Goal: Obtain resource: Obtain resource

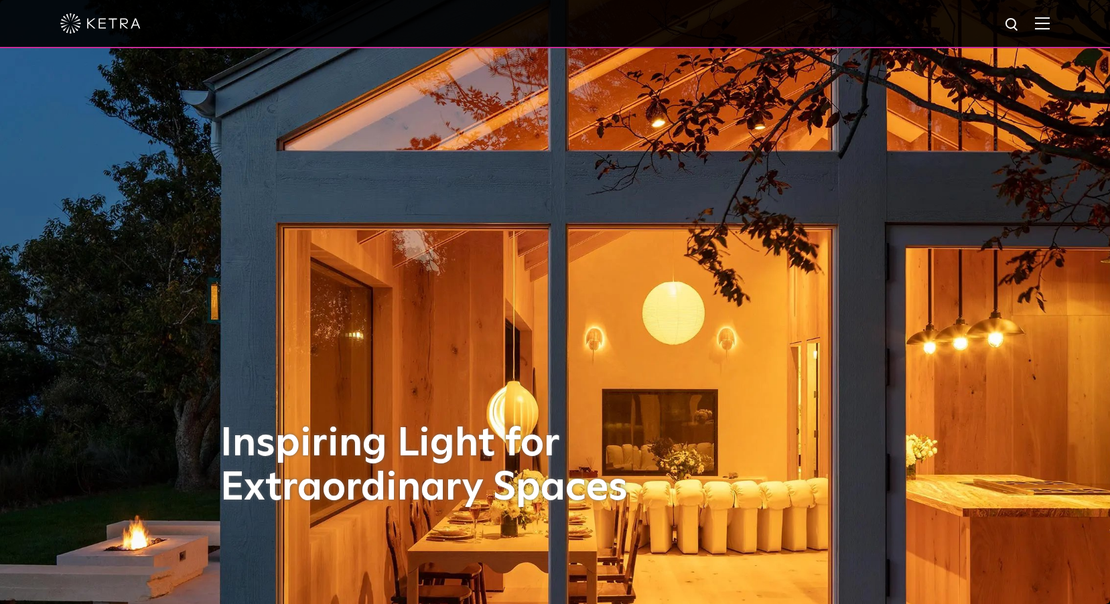
click at [1049, 24] on img at bounding box center [1042, 23] width 15 height 13
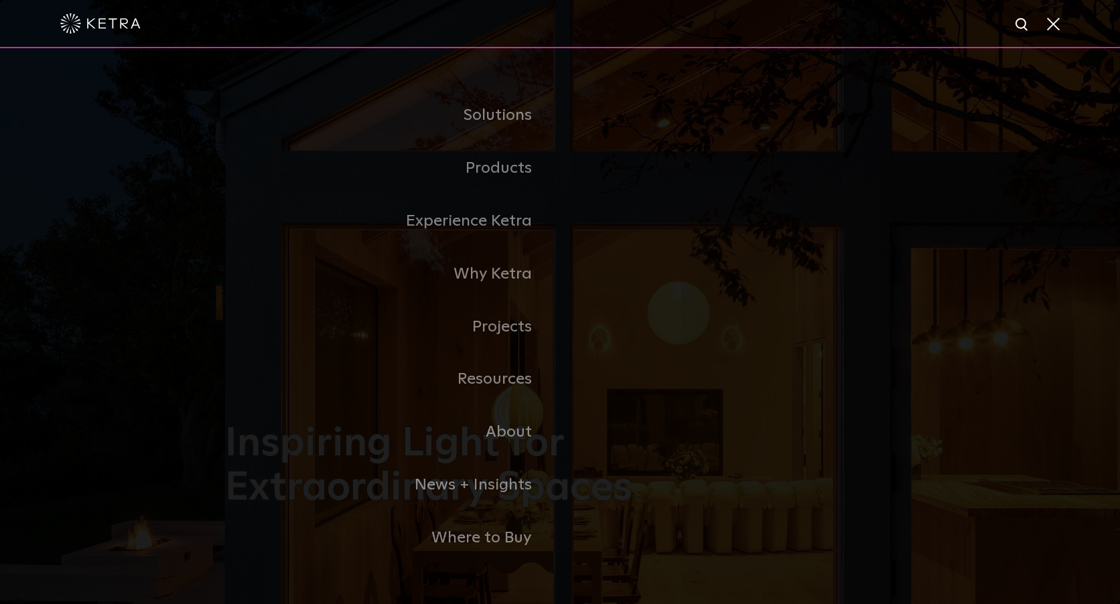
click at [0, 0] on link "Residential Products" at bounding box center [0, 0] width 0 height 0
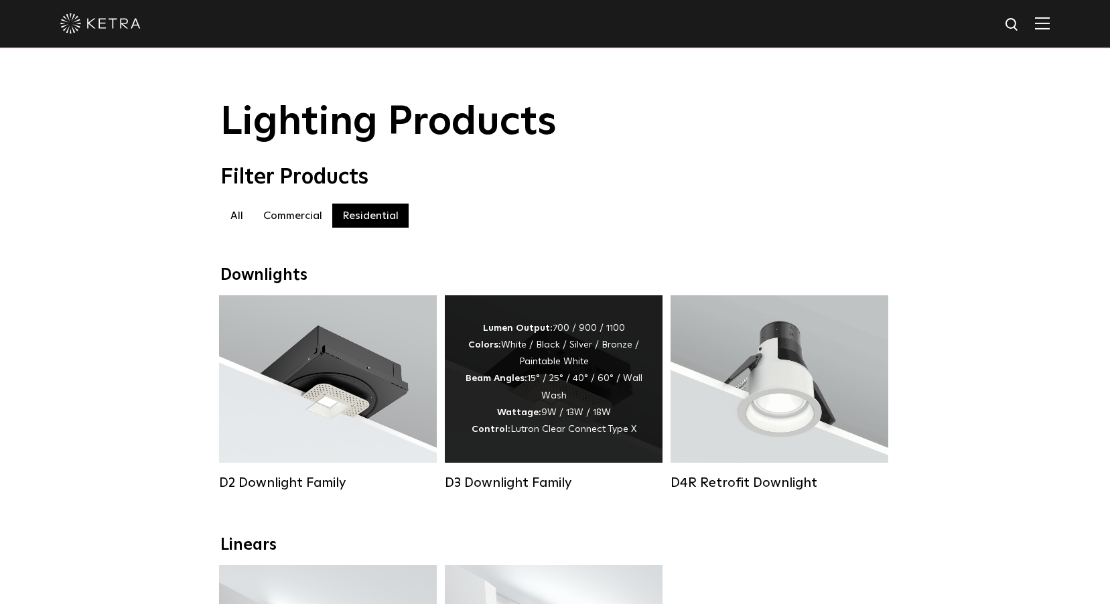
click at [534, 417] on strong "Wattage:" at bounding box center [519, 412] width 44 height 9
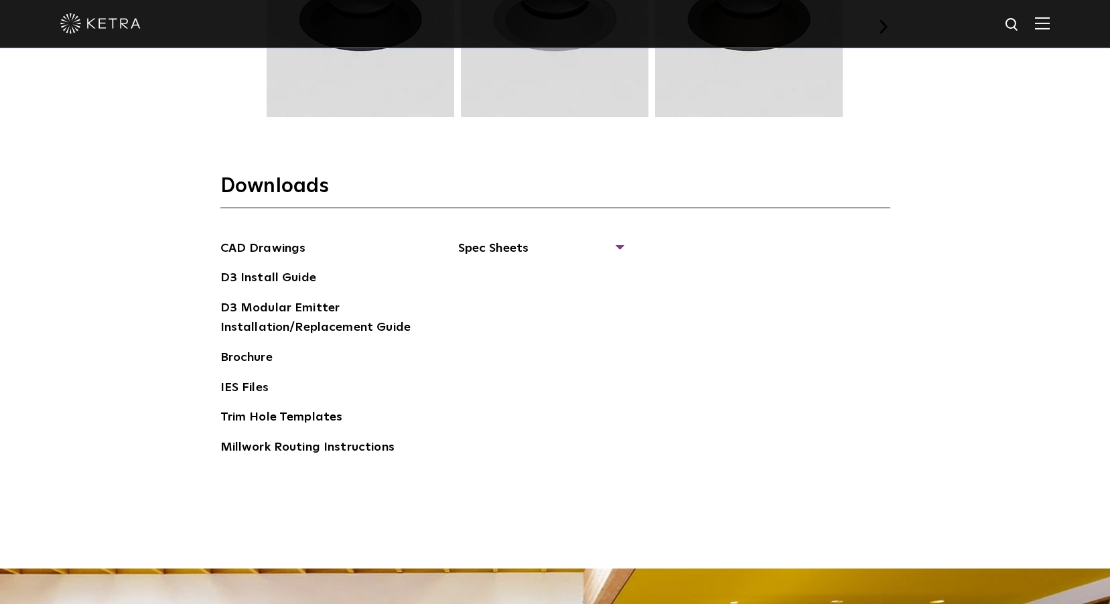
scroll to position [2143, 0]
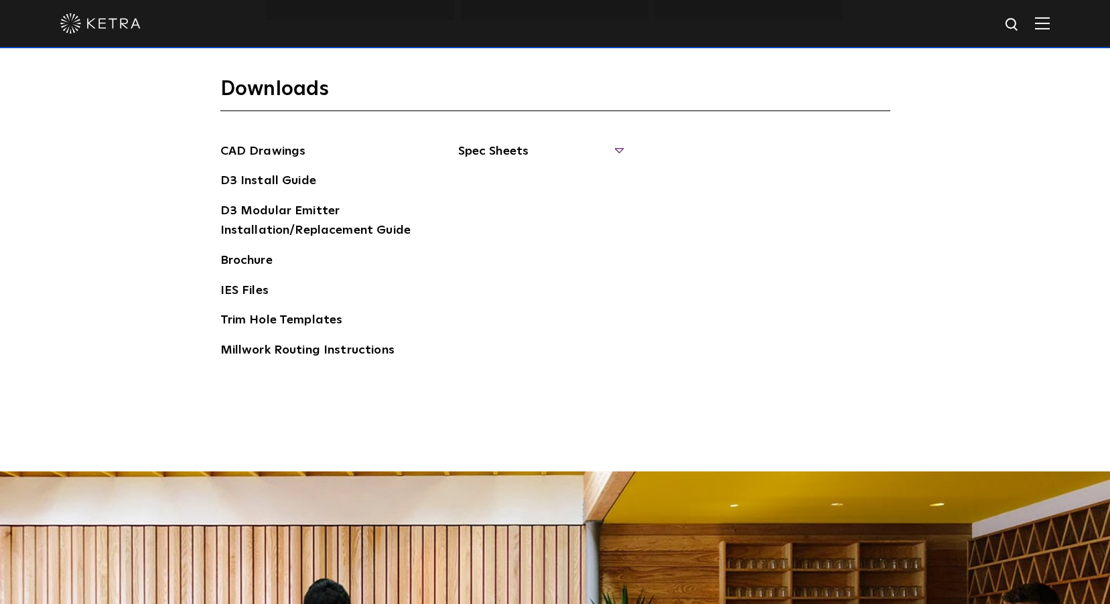
click at [515, 150] on span "Spec Sheets" at bounding box center [540, 156] width 164 height 29
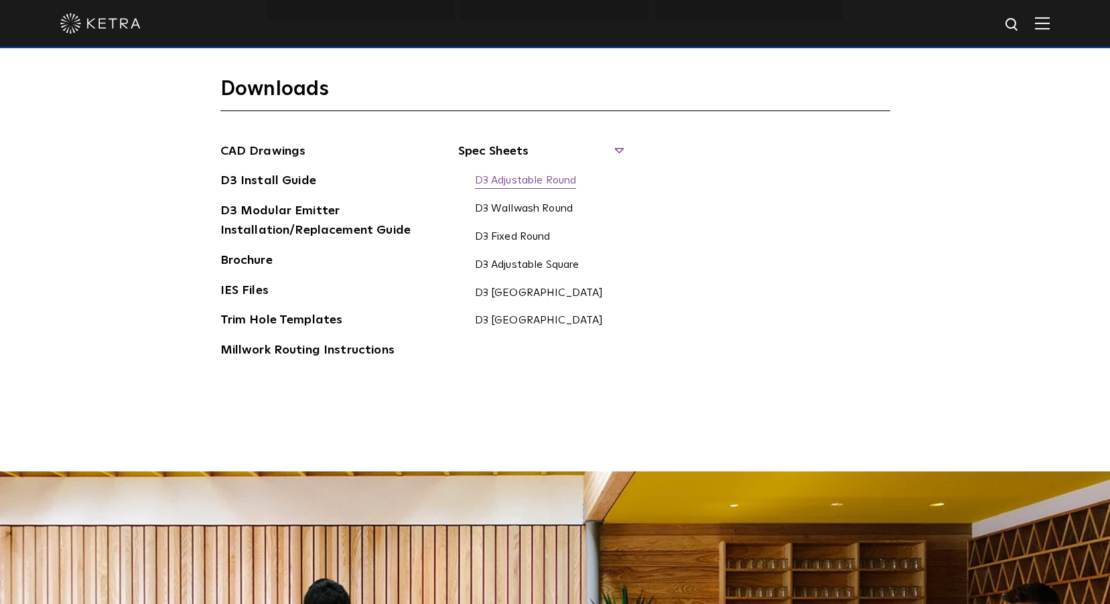
click at [526, 179] on link "D3 Adjustable Round" at bounding box center [526, 181] width 102 height 15
